Goal: Navigation & Orientation: Find specific page/section

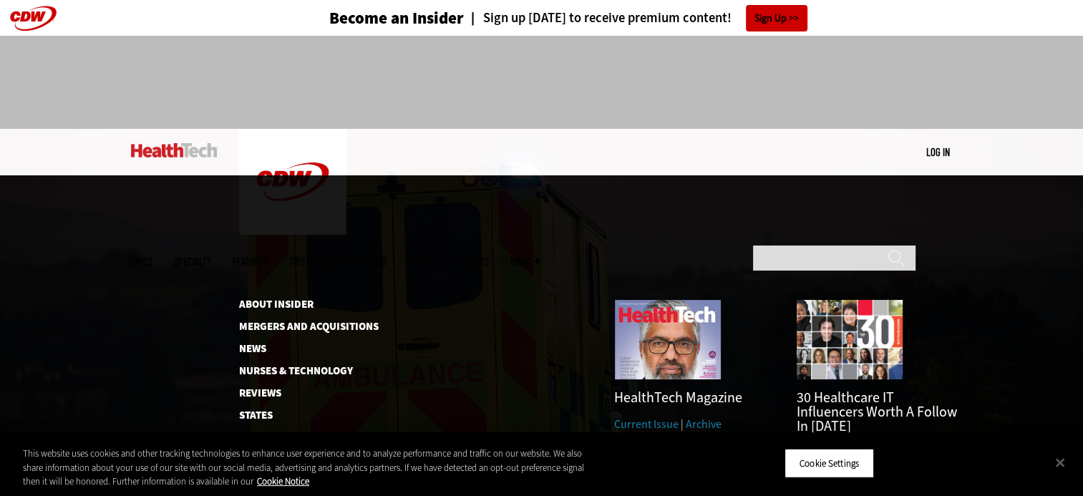
click at [540, 256] on span "More" at bounding box center [525, 261] width 30 height 11
click at [489, 256] on link "Events" at bounding box center [475, 261] width 27 height 11
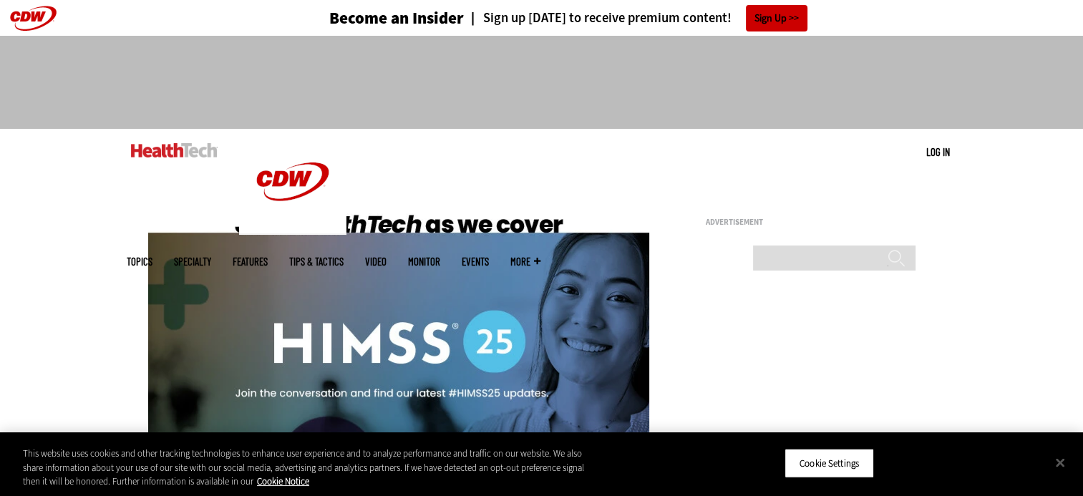
click at [268, 256] on link "Features" at bounding box center [250, 261] width 35 height 11
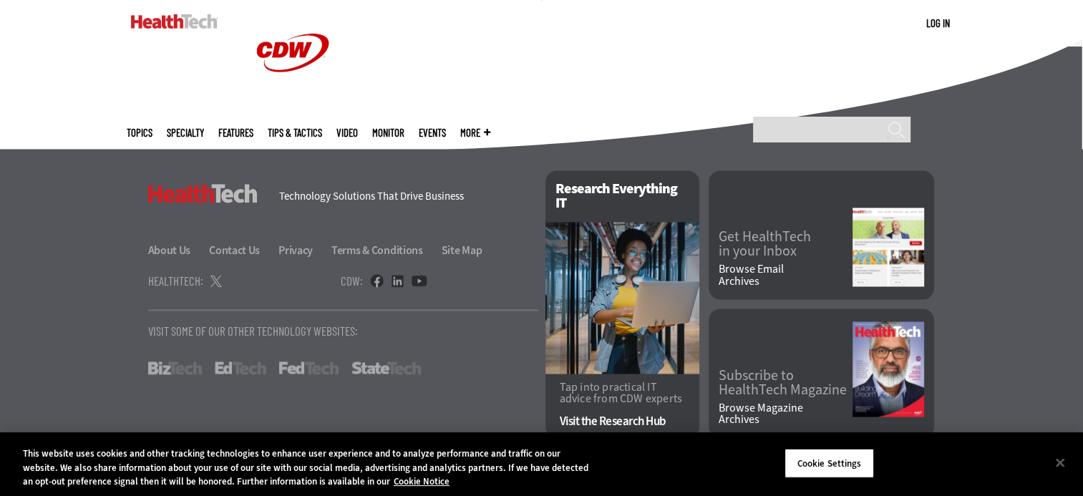
scroll to position [2440, 0]
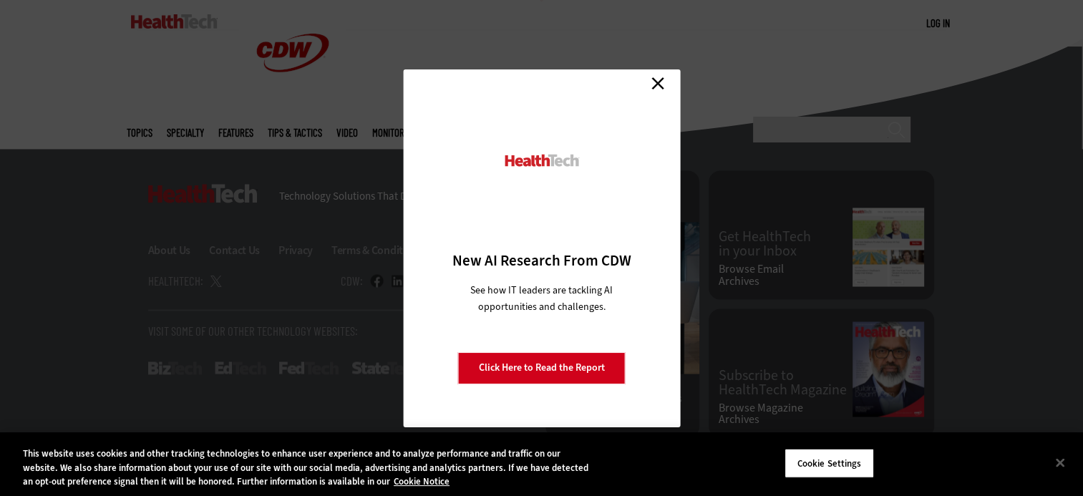
click at [660, 85] on link "Close" at bounding box center [657, 83] width 21 height 21
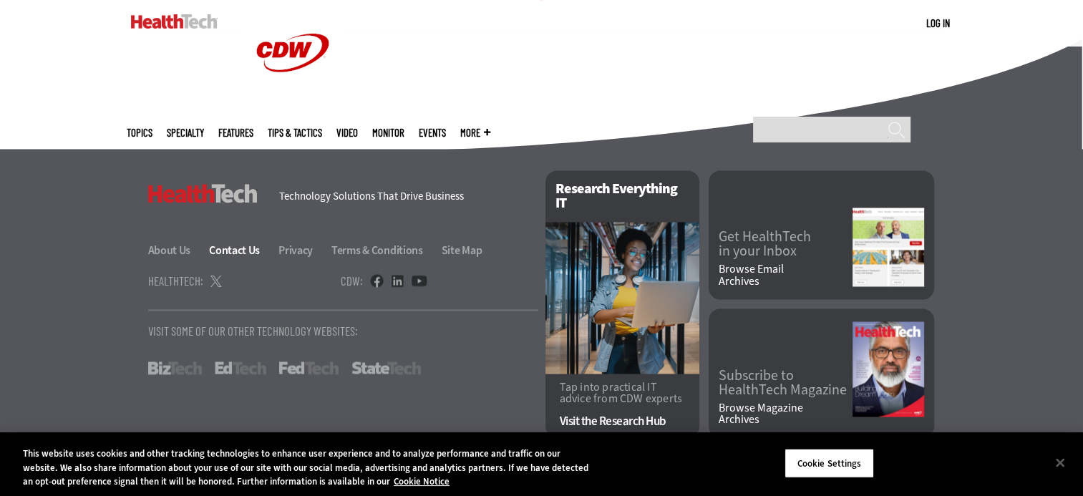
click at [232, 251] on link "Contact Us" at bounding box center [242, 250] width 67 height 15
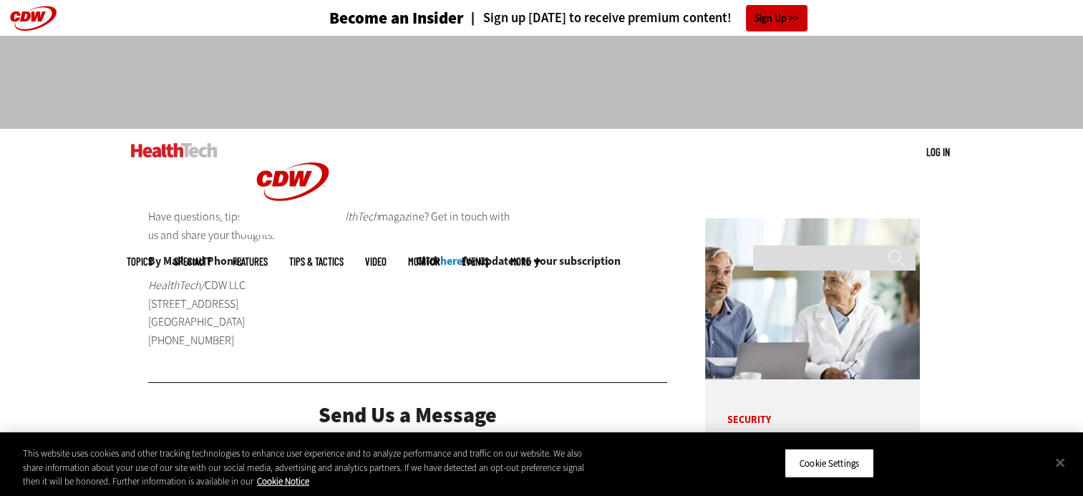
drag, startPoint x: 184, startPoint y: 152, endPoint x: 194, endPoint y: 142, distance: 14.2
click at [185, 152] on img at bounding box center [174, 150] width 87 height 14
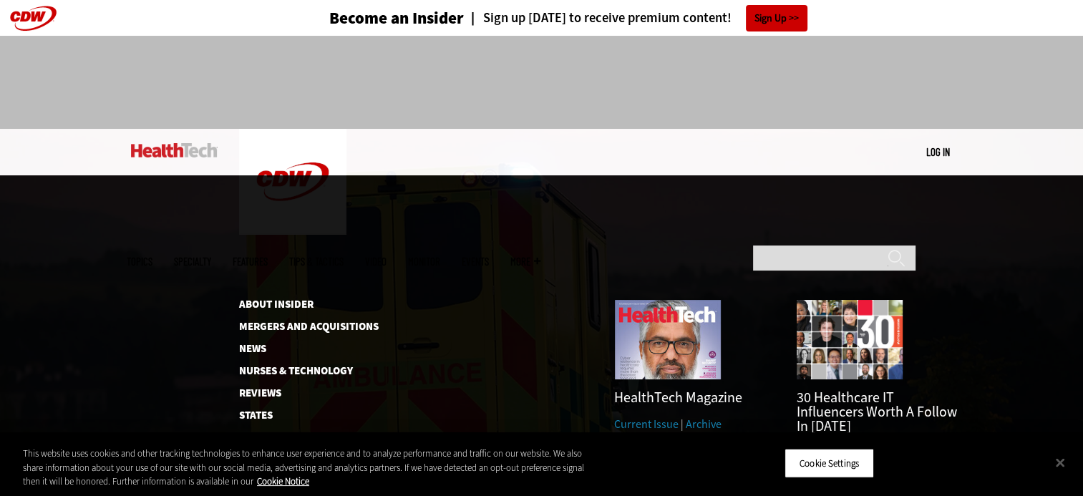
click at [540, 256] on span "More" at bounding box center [525, 261] width 30 height 11
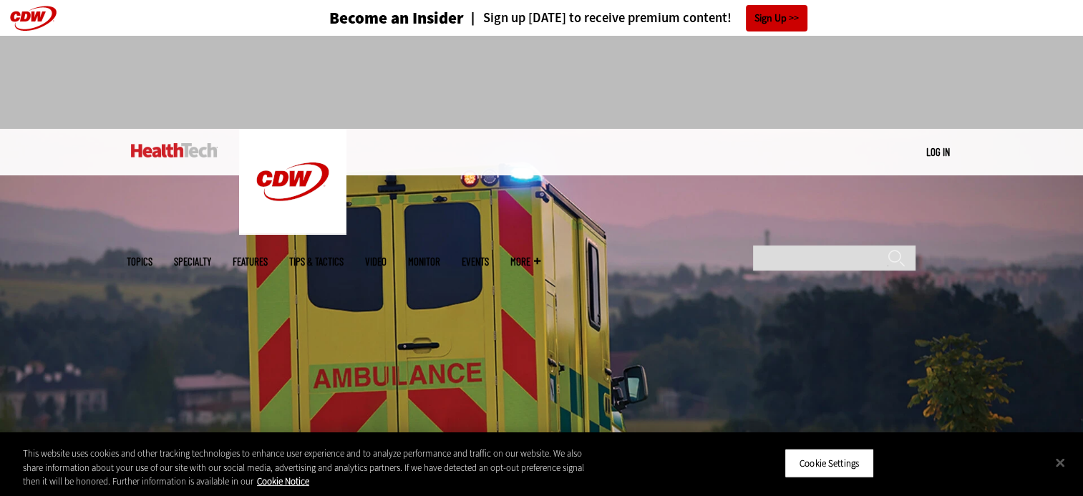
click at [489, 256] on link "Events" at bounding box center [475, 261] width 27 height 11
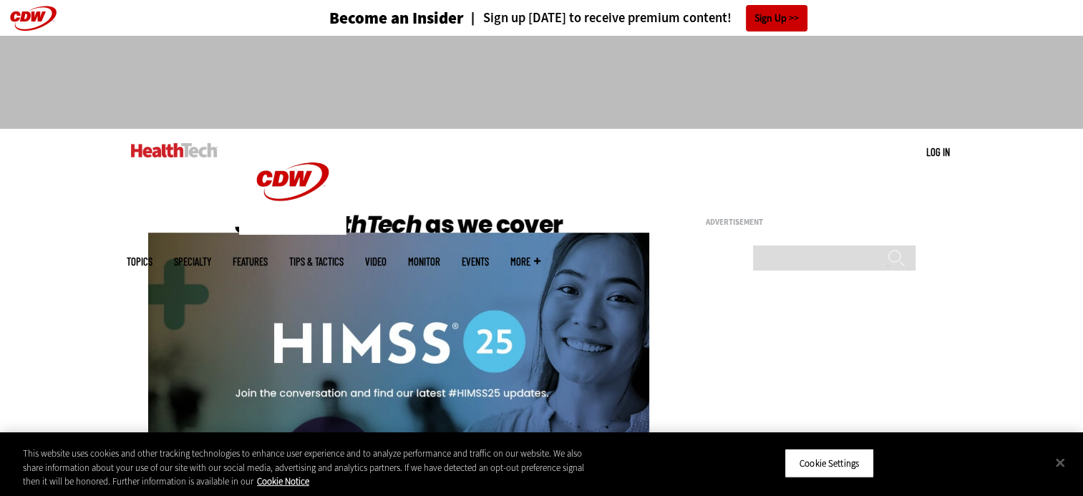
click at [167, 140] on link at bounding box center [174, 150] width 87 height 43
